Goal: Transaction & Acquisition: Purchase product/service

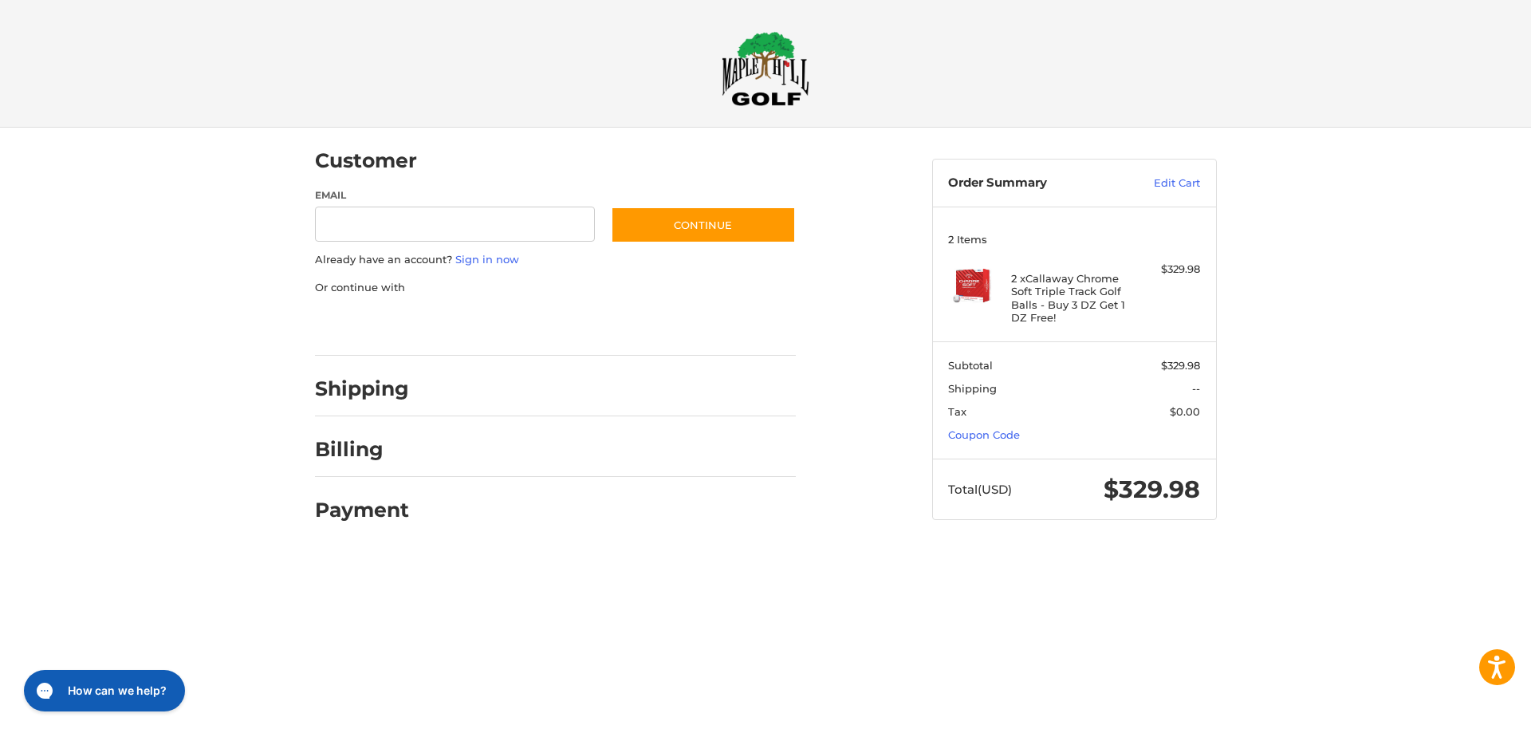
click at [0, 552] on div at bounding box center [0, 552] width 0 height 0
click at [981, 285] on img at bounding box center [972, 285] width 48 height 48
click at [1021, 277] on h4 "2 x Callaway Chrome Soft Triple Track Golf Balls - Buy 3 DZ Get 1 DZ Free!" at bounding box center [1072, 298] width 122 height 52
click at [1012, 283] on h4 "2 x Callaway Chrome Soft Triple Track Golf Balls - Buy 3 DZ Get 1 DZ Free!" at bounding box center [1072, 298] width 122 height 52
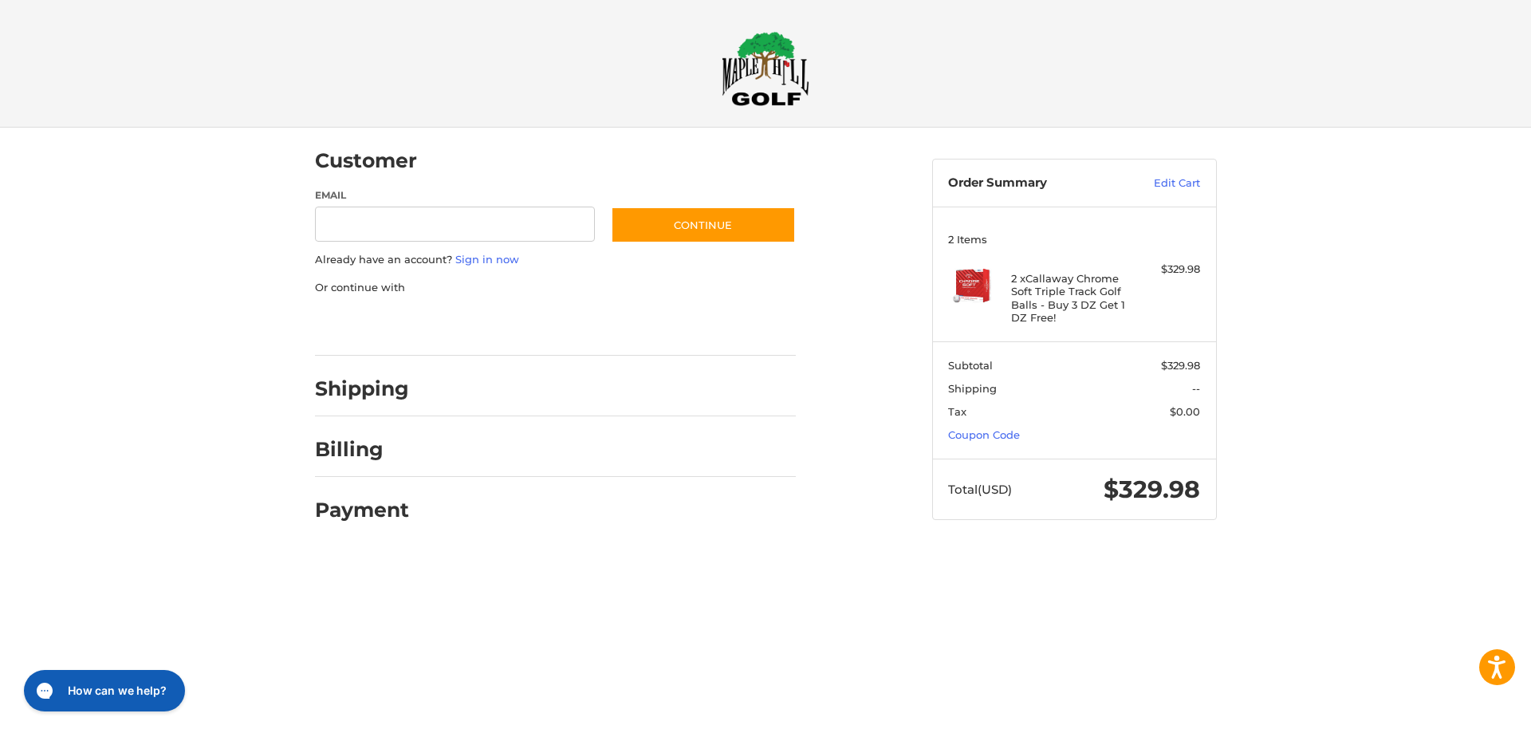
click at [1104, 379] on section "Subtotal $329.98 Shipping -- Tax $0.00 Coupon Code" at bounding box center [1074, 399] width 283 height 117
click at [1306, 321] on div "Customer Guest Customer Email Subscribe to our newsletter. Continue Already hav…" at bounding box center [765, 340] width 1531 height 425
click at [1075, 305] on h4 "2 x Callaway Chrome Soft Triple Track Golf Balls - Buy 3 DZ Get 1 DZ Free!" at bounding box center [1072, 298] width 122 height 52
click at [1174, 269] on div "$329.98" at bounding box center [1168, 269] width 63 height 16
click at [1181, 186] on link "Edit Cart" at bounding box center [1159, 183] width 81 height 16
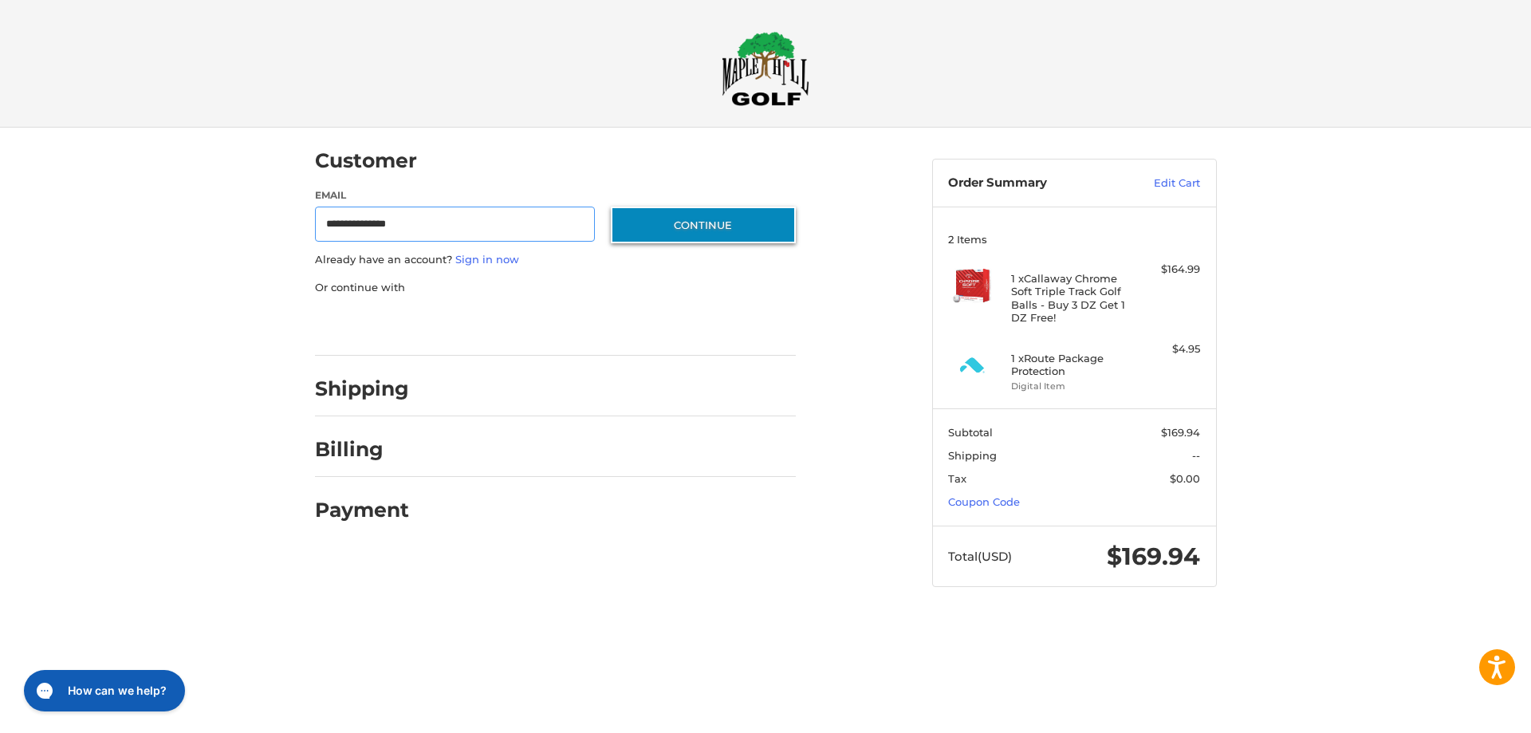
type input "**********"
click at [716, 233] on button "Continue" at bounding box center [703, 224] width 185 height 37
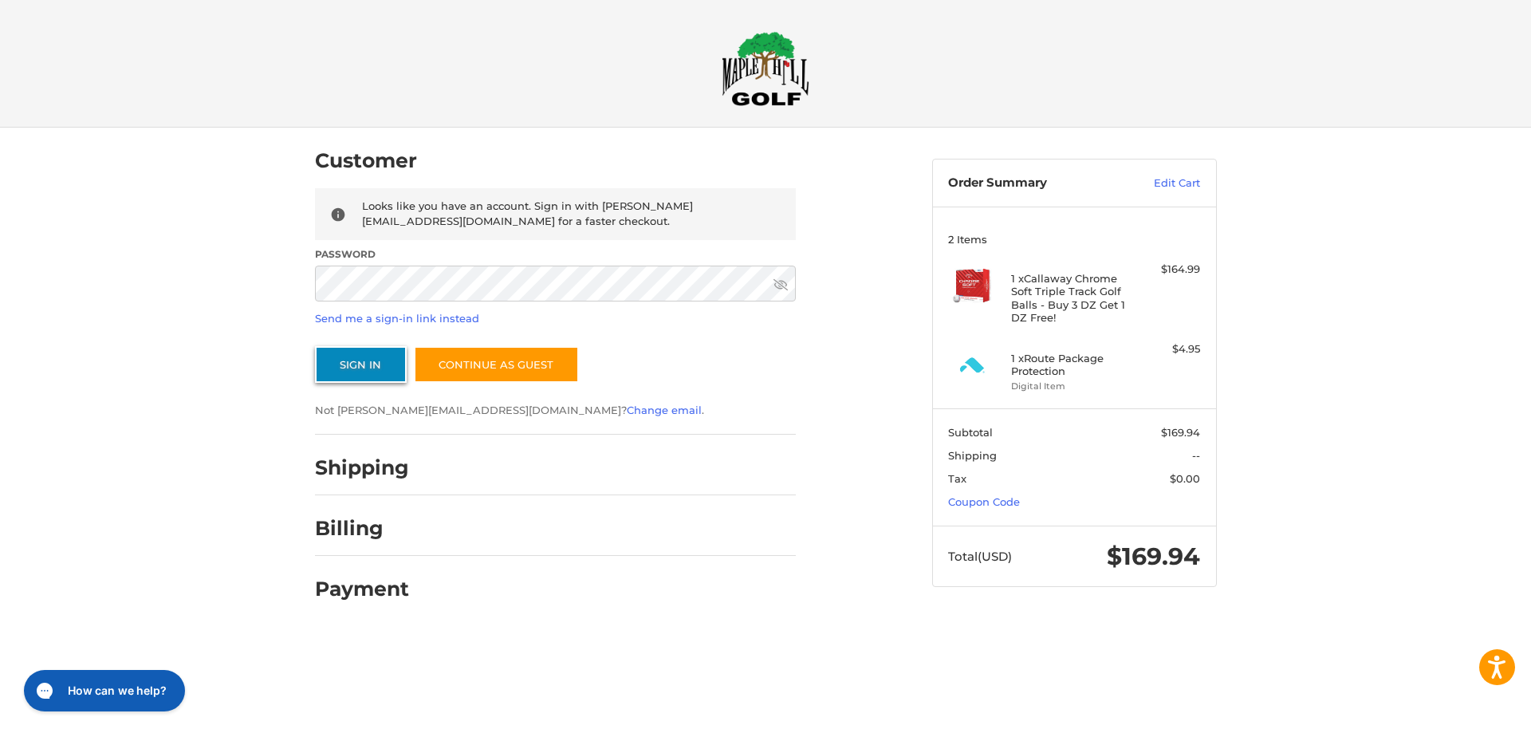
click at [373, 370] on button "Sign In" at bounding box center [361, 364] width 92 height 37
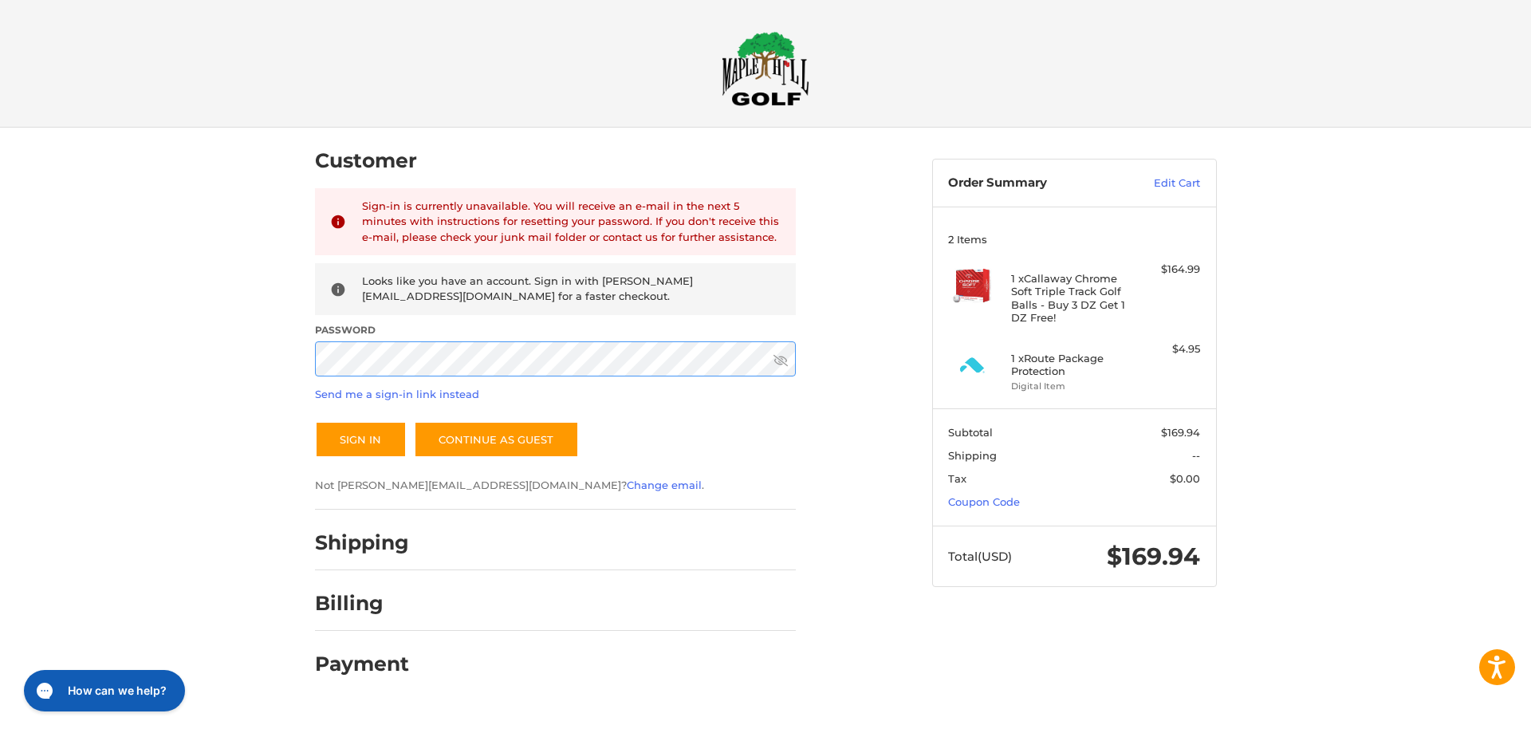
click at [306, 363] on div "Customer Returning Customer Sign-in is currently unavailable. You will receive …" at bounding box center [611, 409] width 617 height 563
click at [348, 451] on button "Sign In" at bounding box center [361, 439] width 92 height 37
click at [406, 394] on link "Send me a sign-in link instead" at bounding box center [397, 393] width 164 height 13
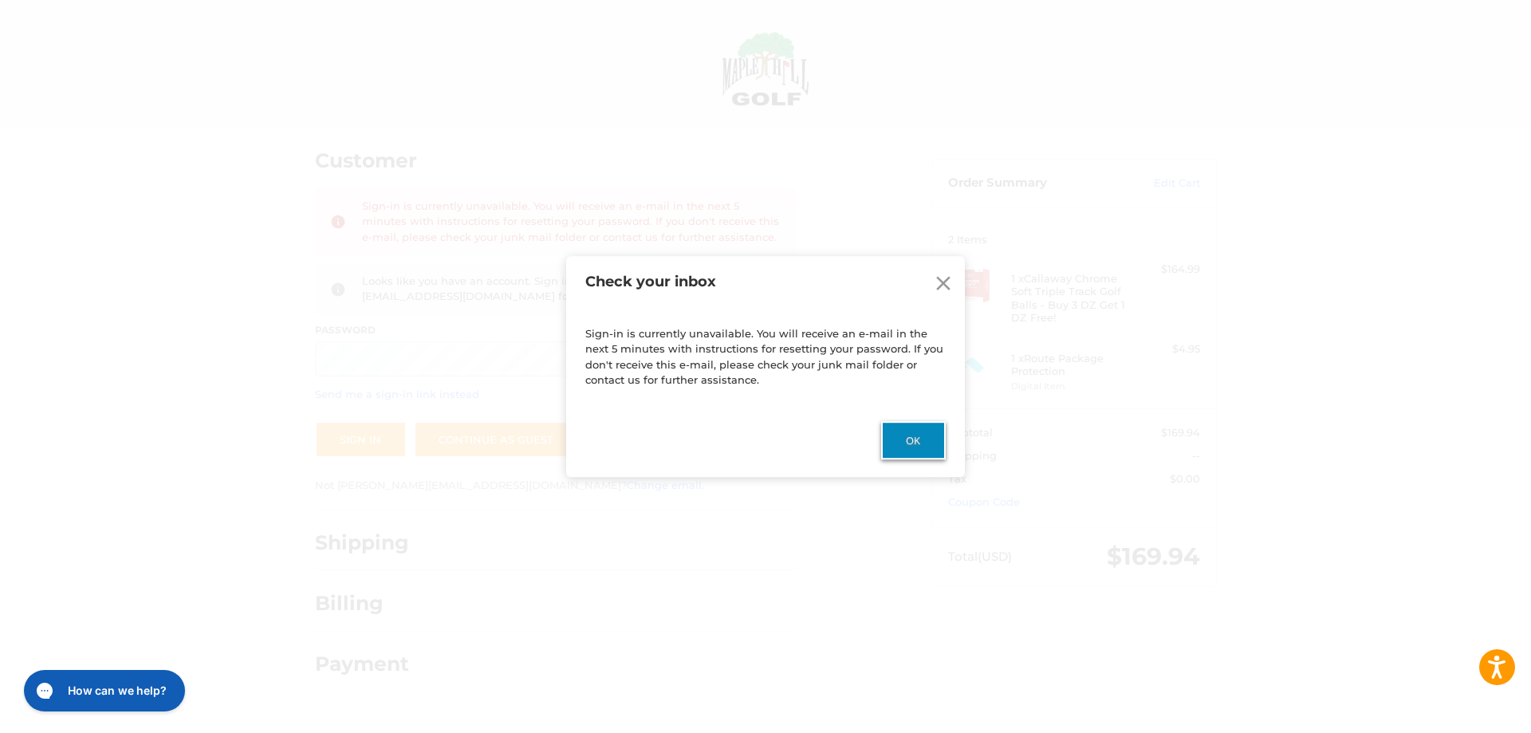
click at [900, 438] on button "Ok" at bounding box center [913, 440] width 65 height 38
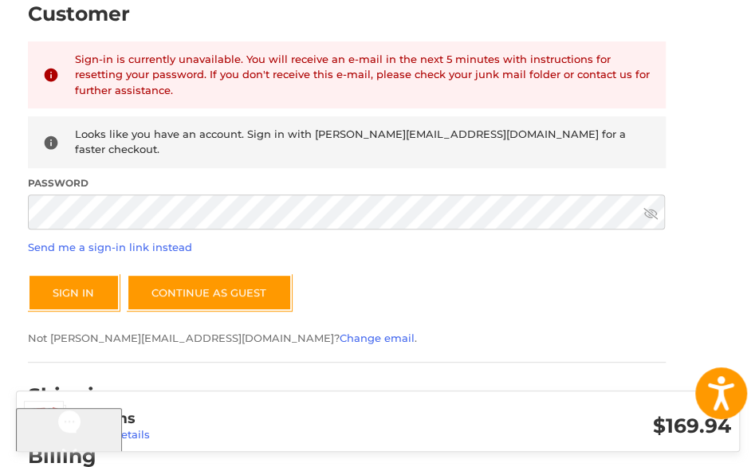
scroll to position [159, 0]
